Goal: Obtain resource: Obtain resource

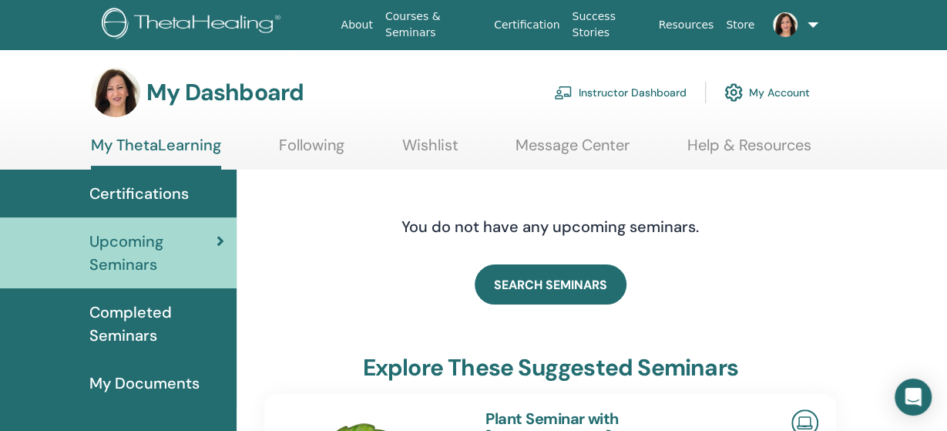
click at [650, 94] on link "Instructor Dashboard" at bounding box center [620, 93] width 133 height 34
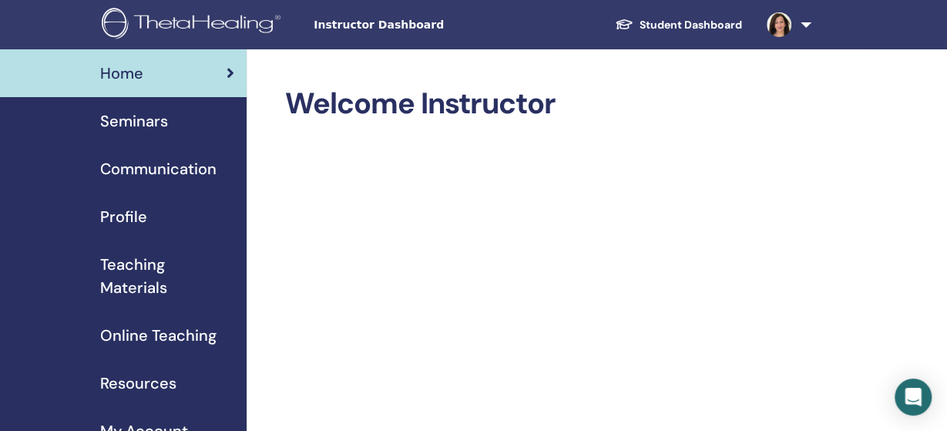
click at [166, 340] on span "Online Teaching" at bounding box center [158, 335] width 116 height 23
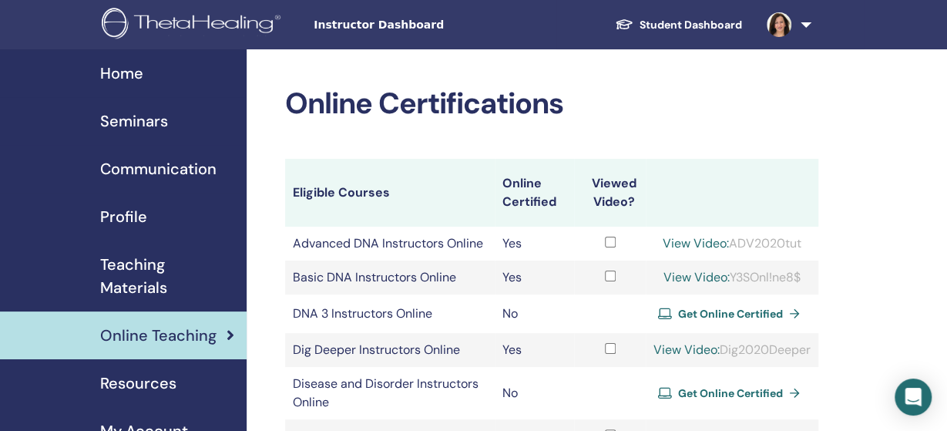
click at [138, 281] on span "Teaching Materials" at bounding box center [167, 276] width 134 height 46
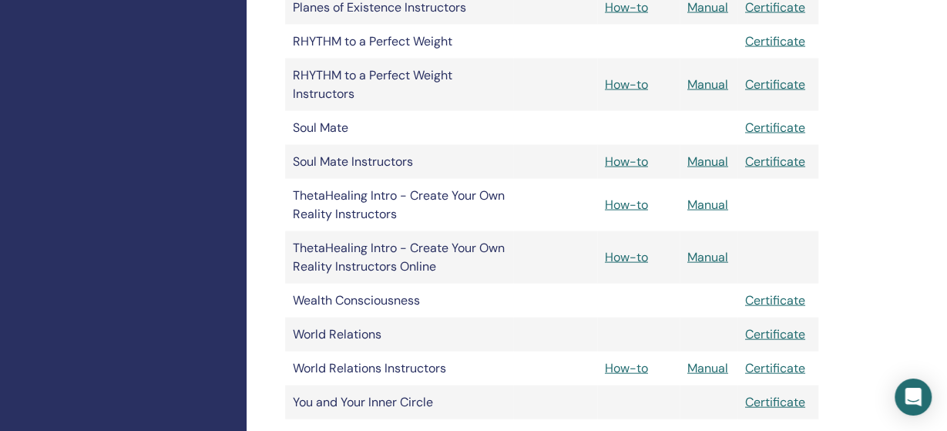
scroll to position [1479, 0]
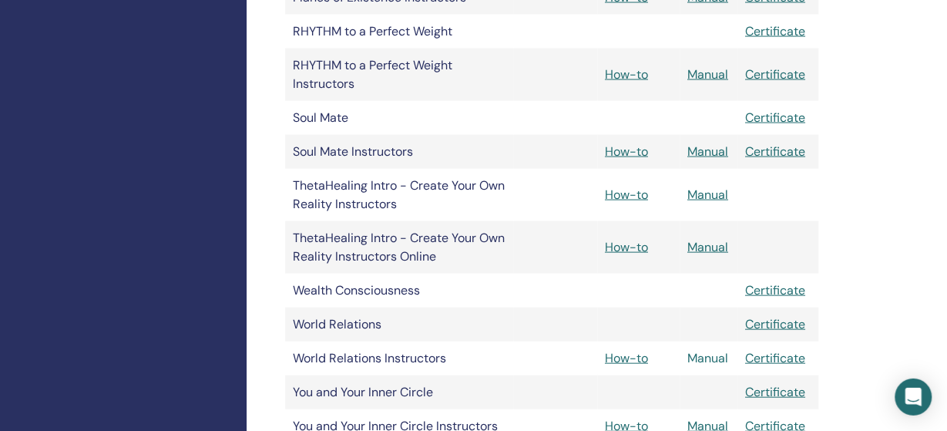
click at [713, 356] on link "Manual" at bounding box center [708, 358] width 41 height 16
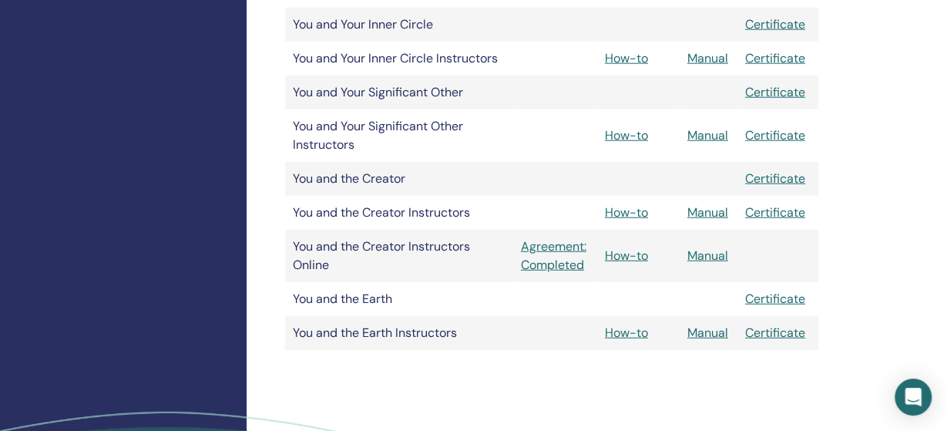
scroll to position [1852, 0]
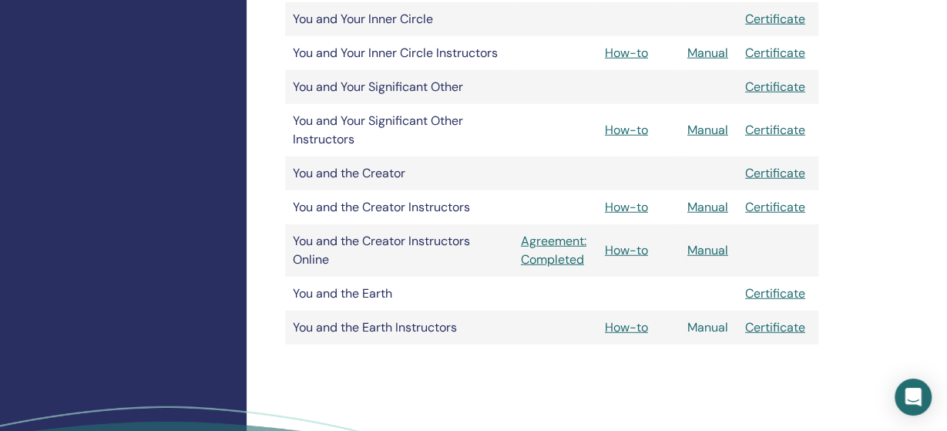
click at [711, 332] on link "Manual" at bounding box center [708, 327] width 41 height 16
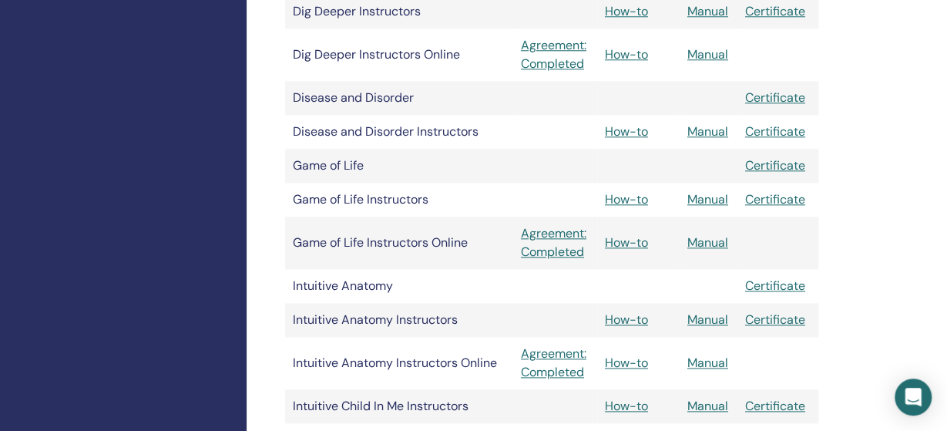
scroll to position [757, 0]
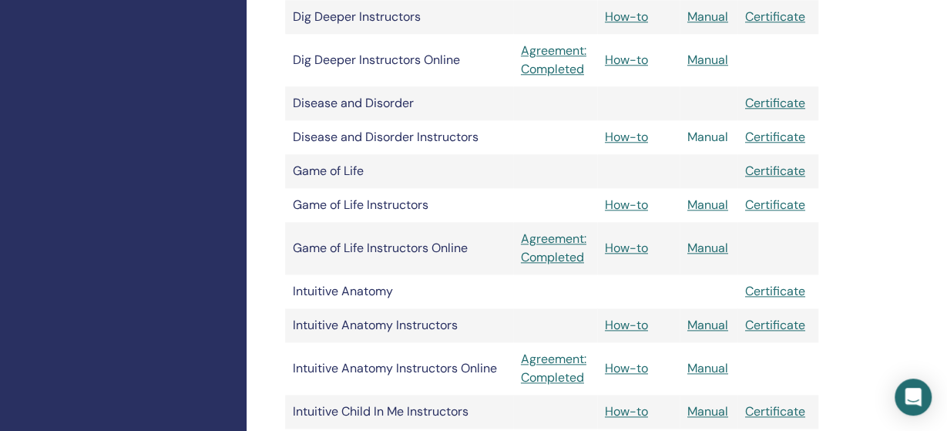
click at [718, 135] on link "Manual" at bounding box center [708, 137] width 41 height 16
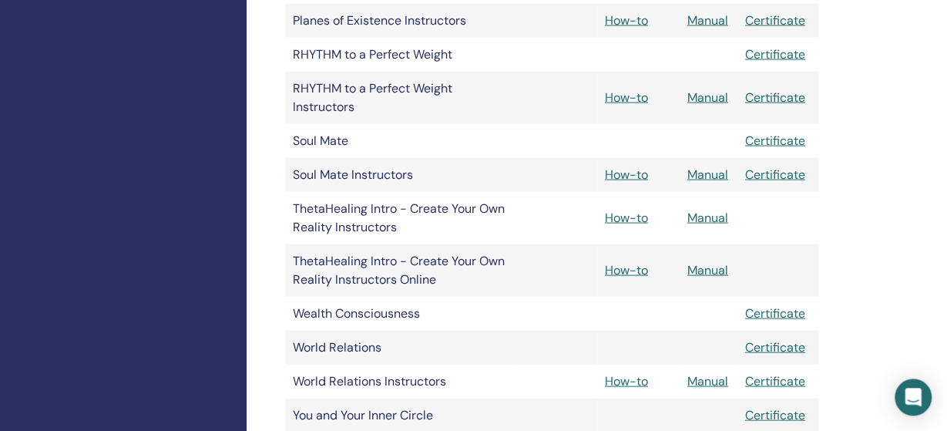
scroll to position [1454, 0]
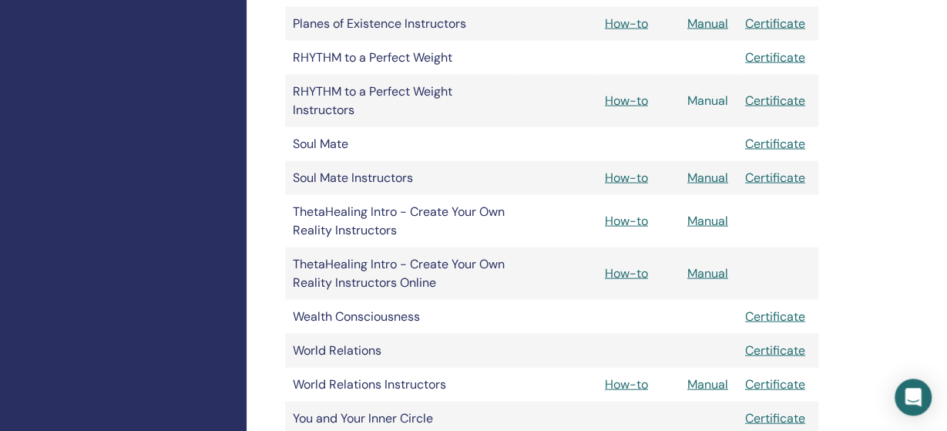
click at [706, 99] on link "Manual" at bounding box center [708, 100] width 41 height 16
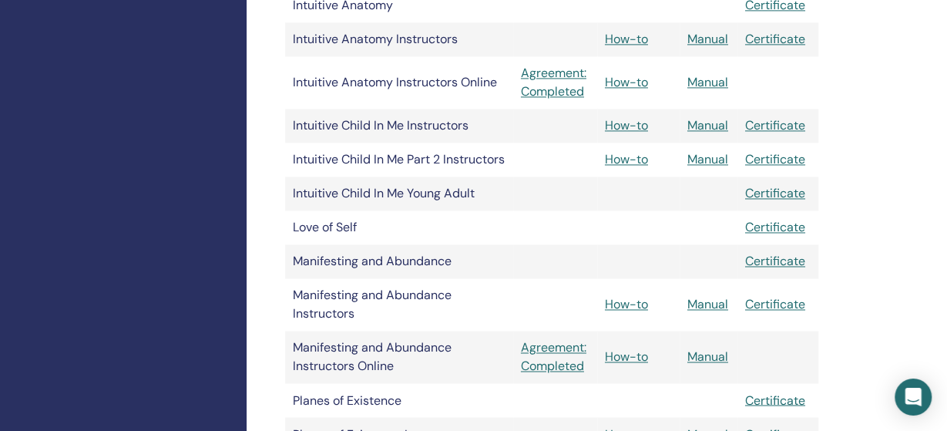
scroll to position [1040, 0]
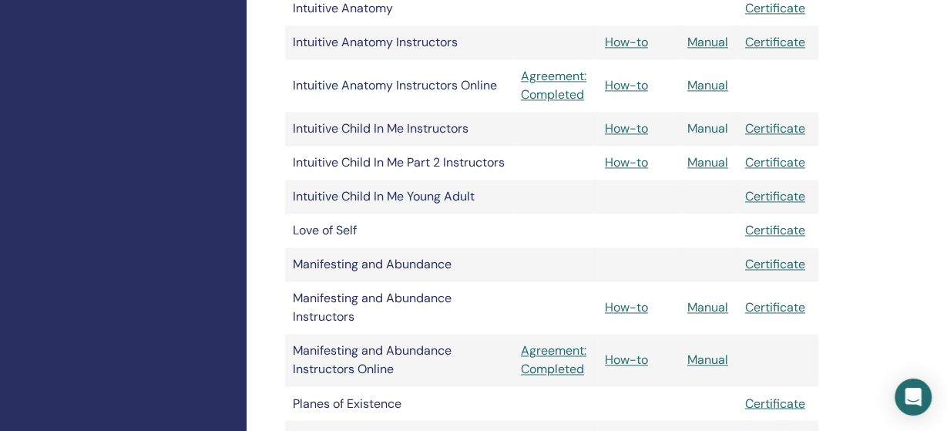
click at [712, 128] on link "Manual" at bounding box center [708, 128] width 41 height 16
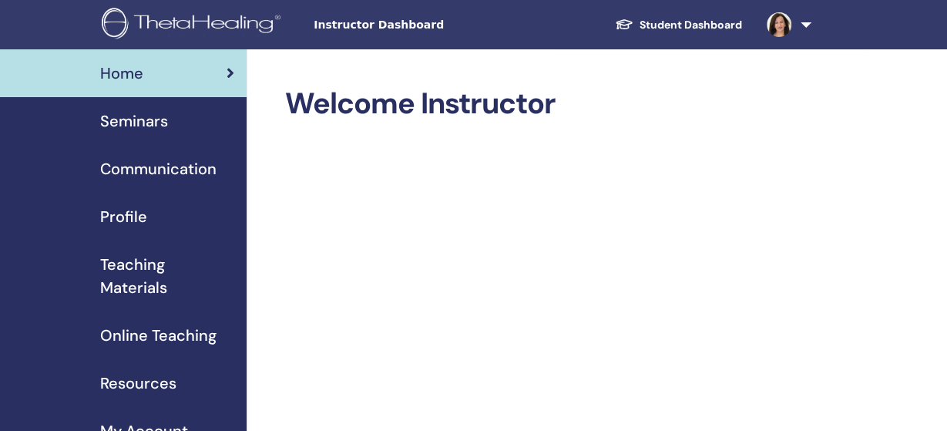
click at [142, 271] on span "Teaching Materials" at bounding box center [167, 276] width 134 height 46
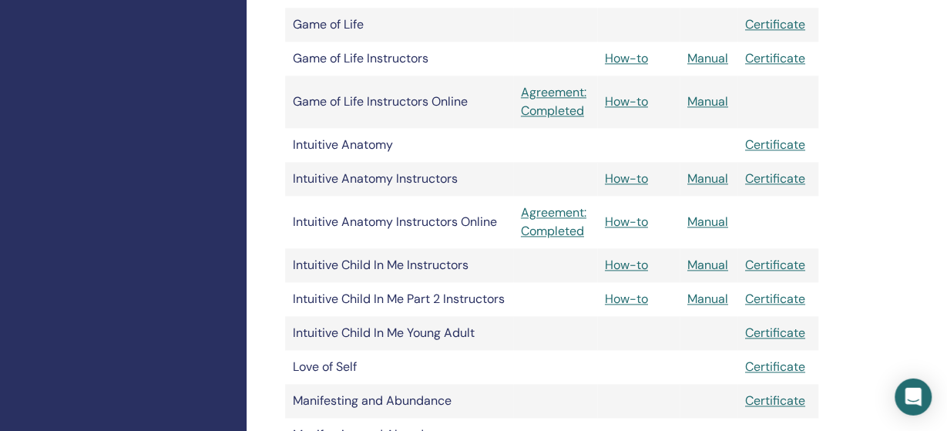
scroll to position [916, 0]
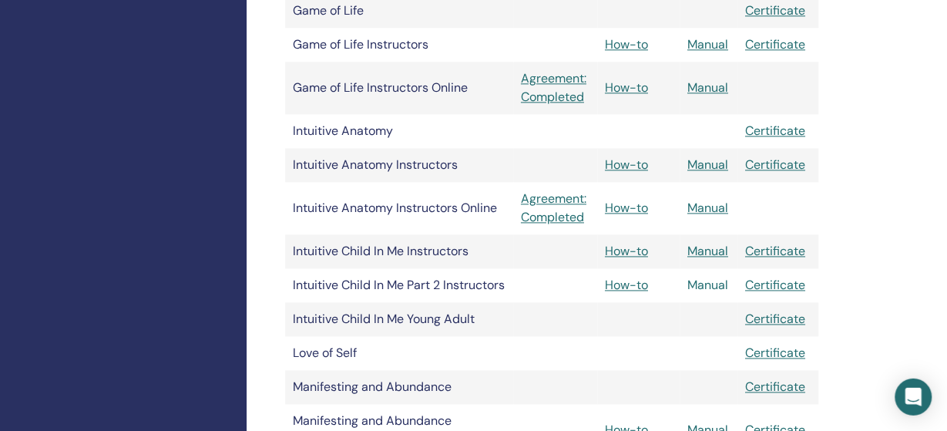
click at [719, 282] on link "Manual" at bounding box center [708, 285] width 41 height 16
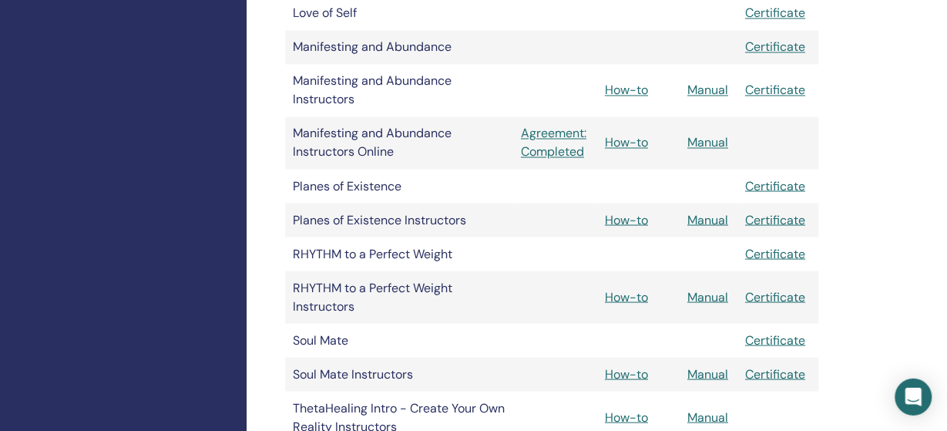
scroll to position [1274, 0]
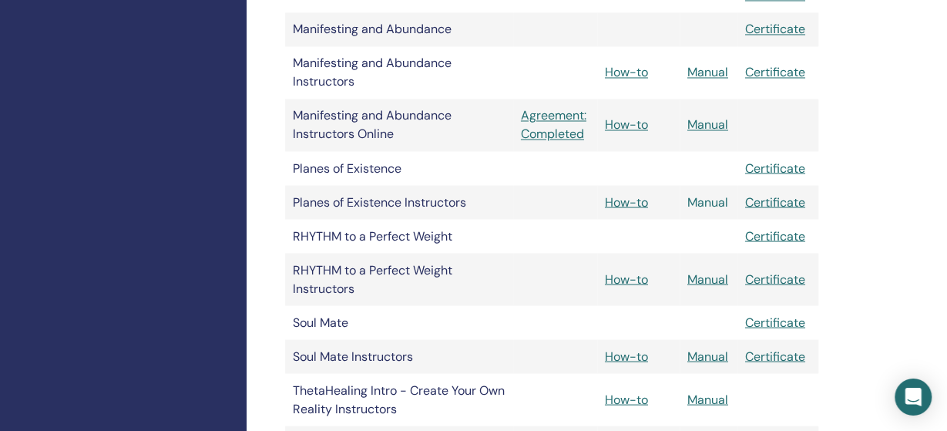
click at [712, 203] on link "Manual" at bounding box center [708, 202] width 41 height 16
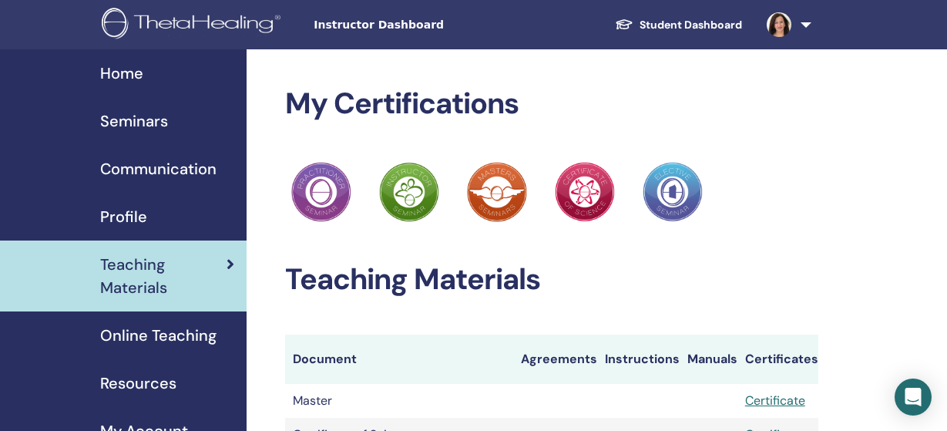
scroll to position [1274, 0]
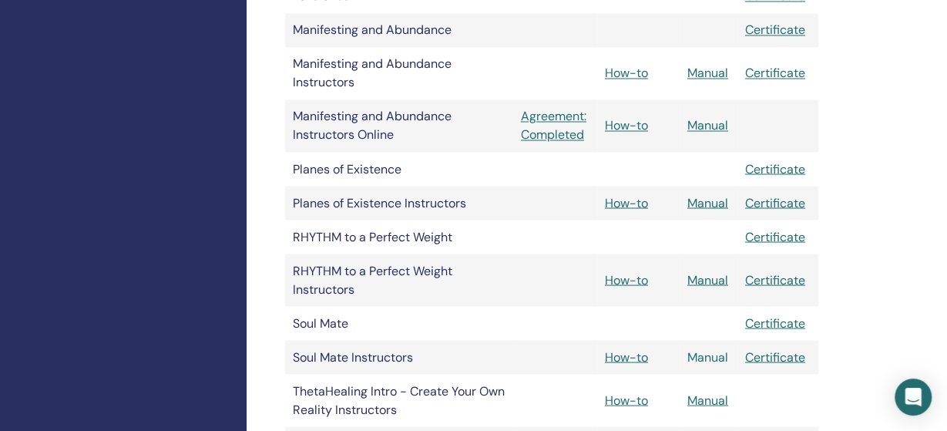
click at [708, 358] on link "Manual" at bounding box center [708, 356] width 41 height 16
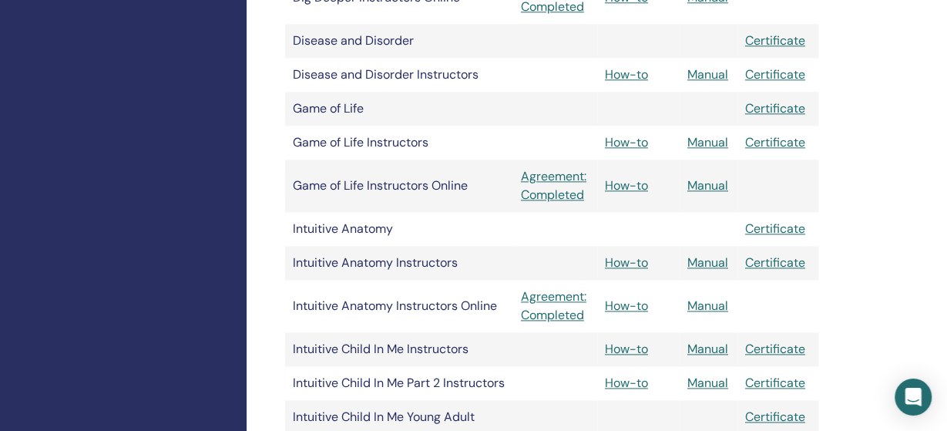
scroll to position [793, 0]
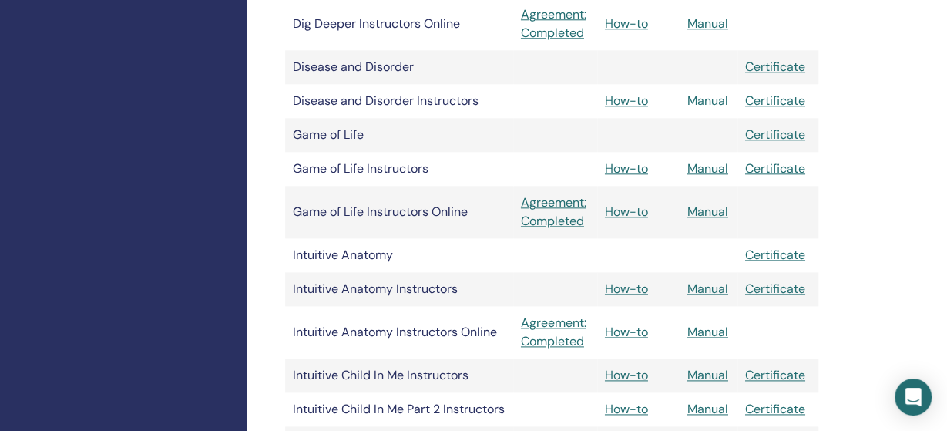
click at [713, 101] on link "Manual" at bounding box center [708, 100] width 41 height 16
